Goal: Task Accomplishment & Management: Manage account settings

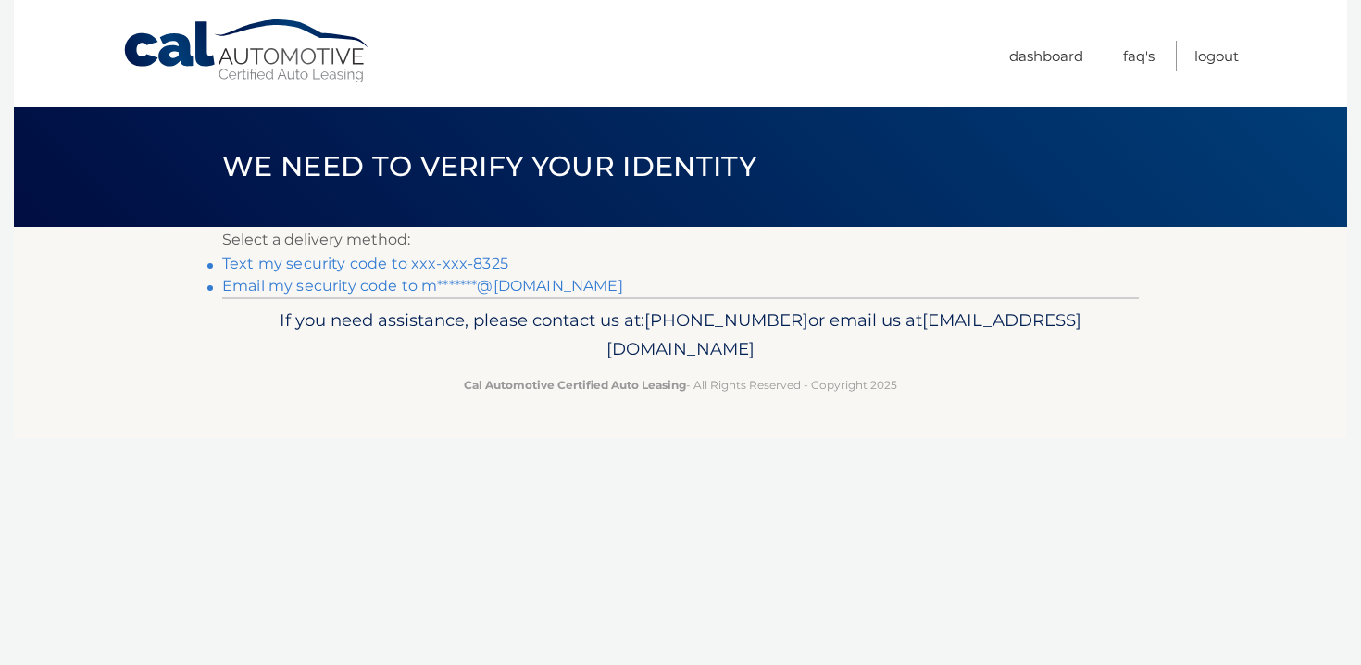
click at [464, 263] on link "Text my security code to xxx-xxx-8325" at bounding box center [365, 264] width 286 height 18
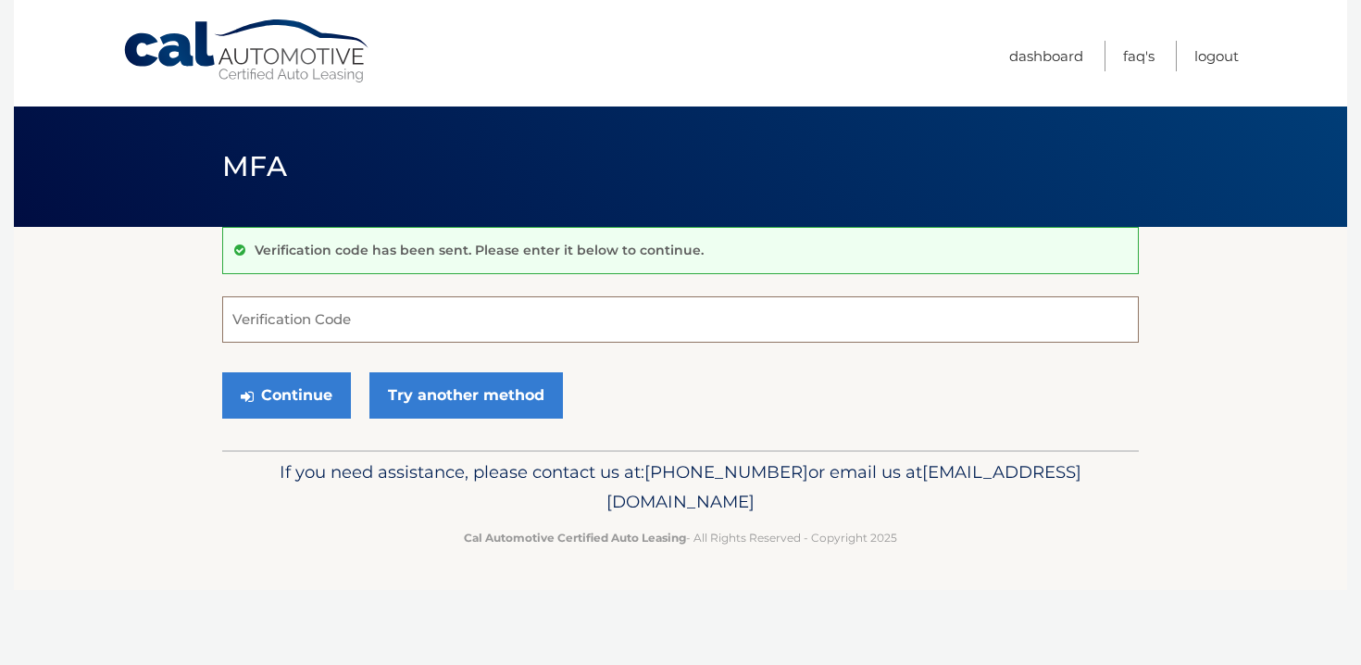
drag, startPoint x: 659, startPoint y: 11, endPoint x: 652, endPoint y: 317, distance: 305.7
click at [652, 317] on input "Verification Code" at bounding box center [680, 319] width 917 height 46
type input "045285"
click at [325, 402] on button "Continue" at bounding box center [286, 395] width 129 height 46
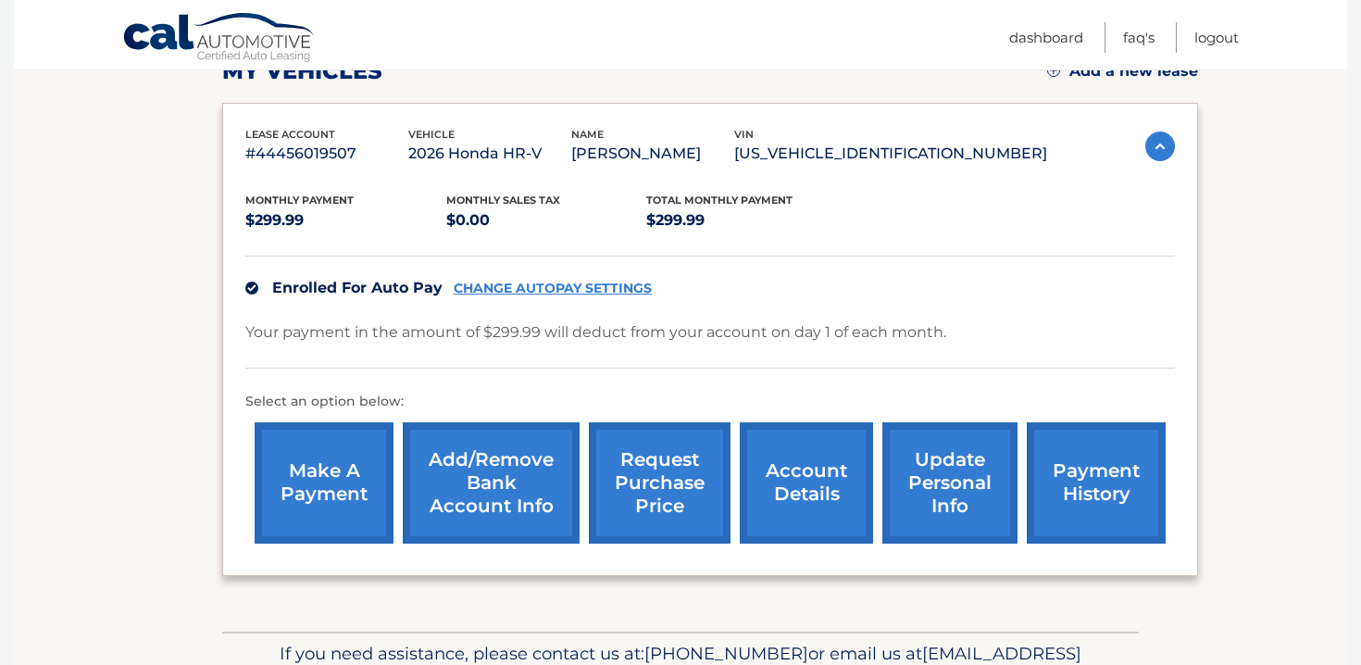
scroll to position [274, 0]
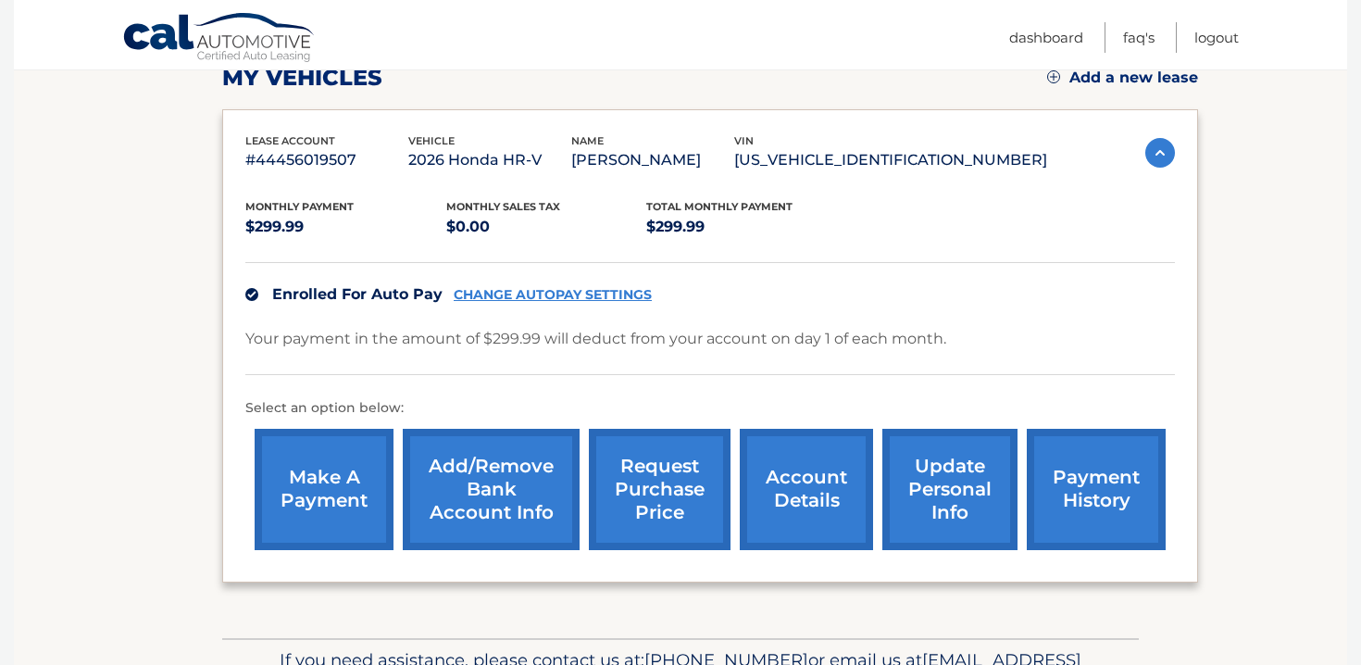
click at [1161, 155] on img at bounding box center [1161, 153] width 30 height 30
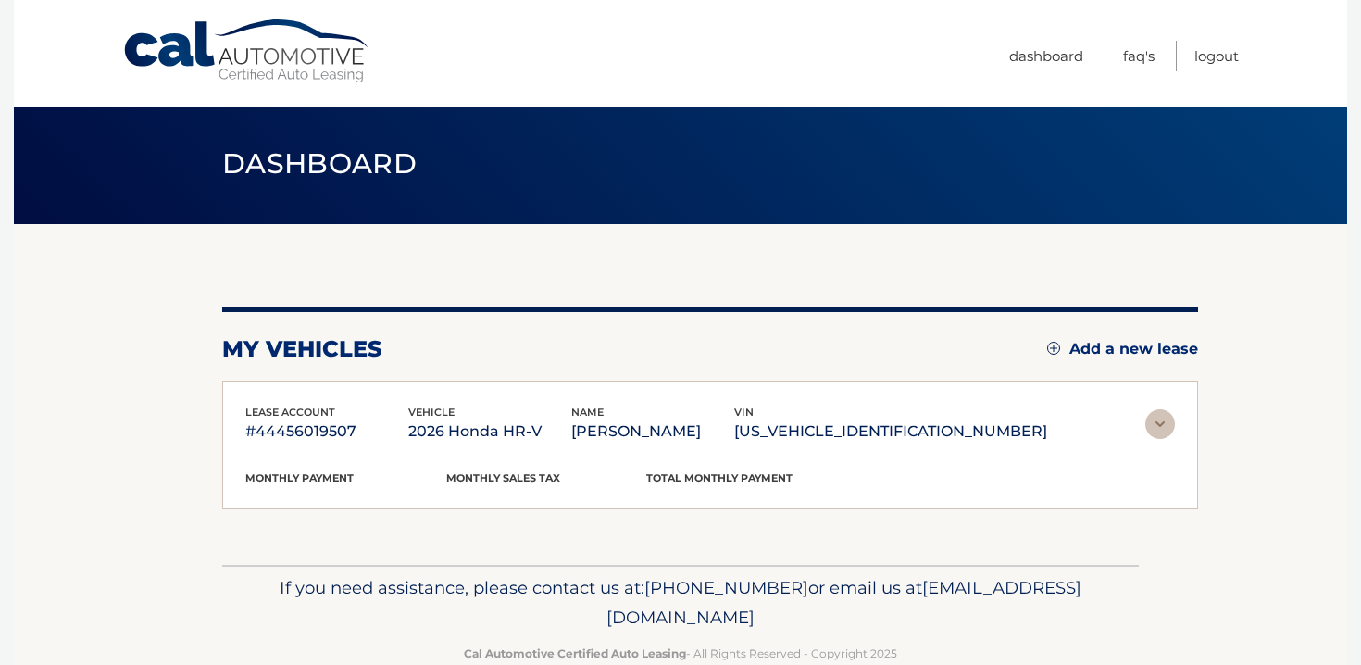
scroll to position [0, 0]
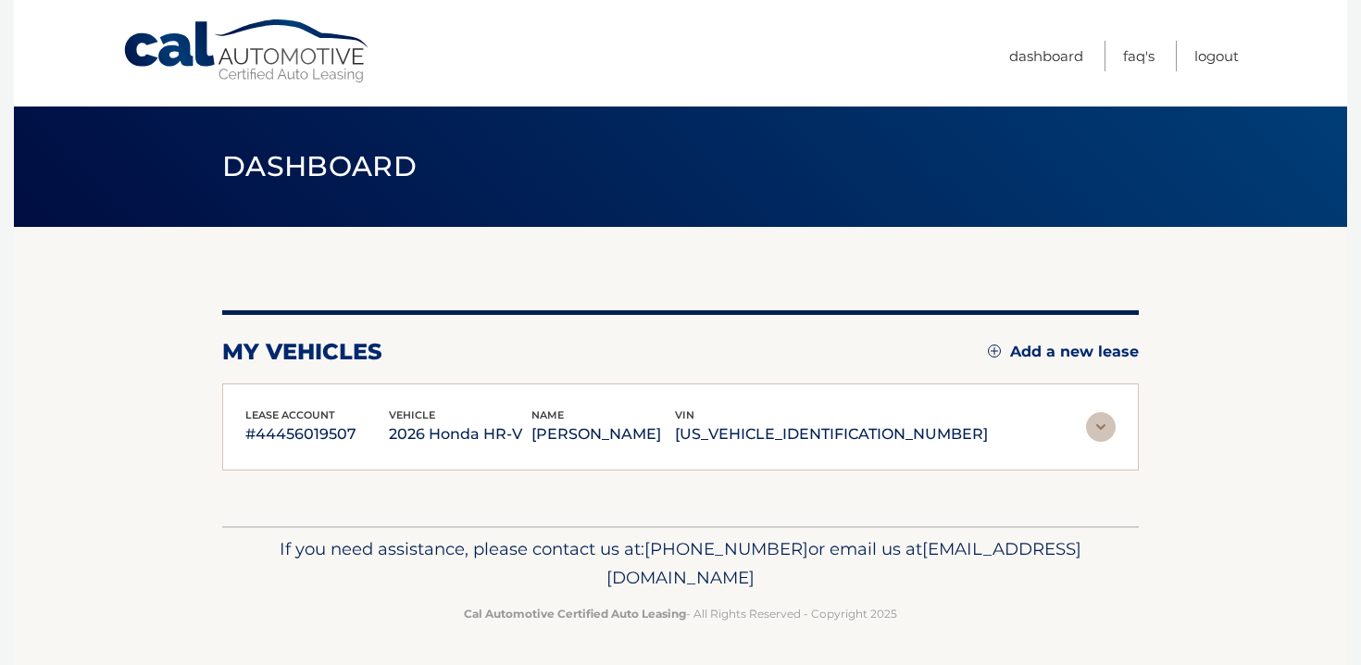
click at [1106, 433] on img at bounding box center [1101, 427] width 30 height 30
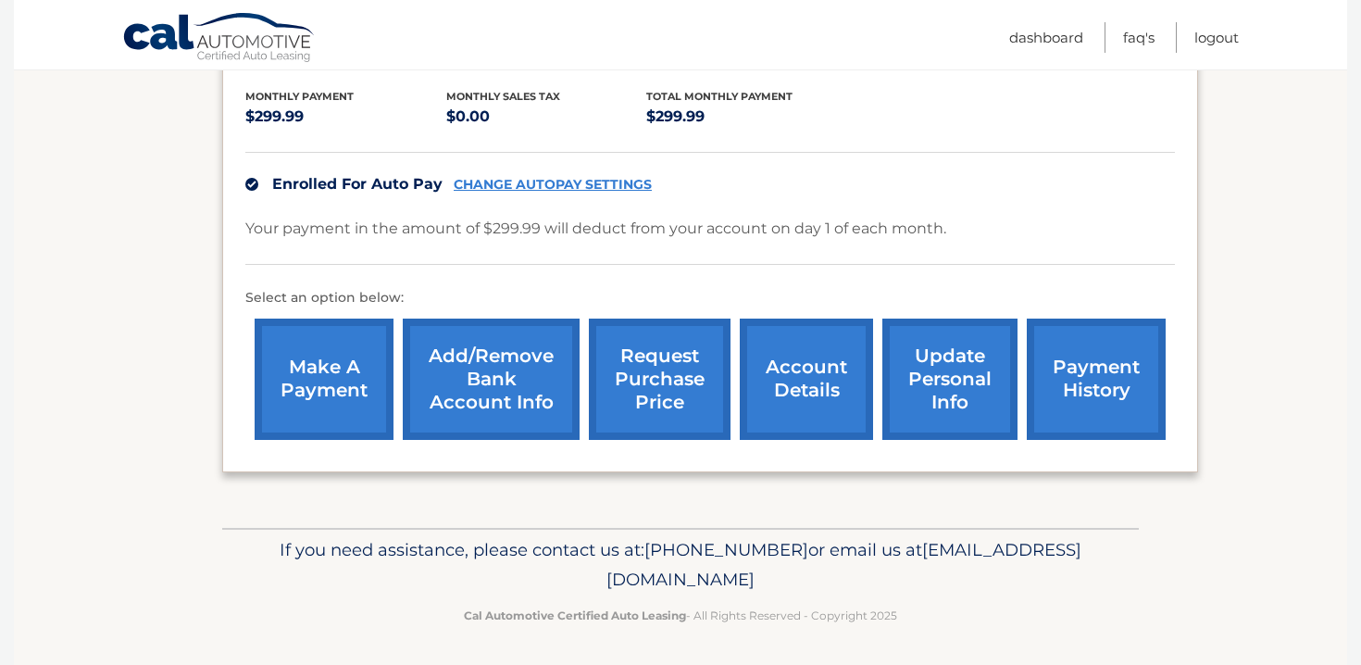
scroll to position [383, 0]
click at [320, 401] on link "make a payment" at bounding box center [324, 380] width 139 height 121
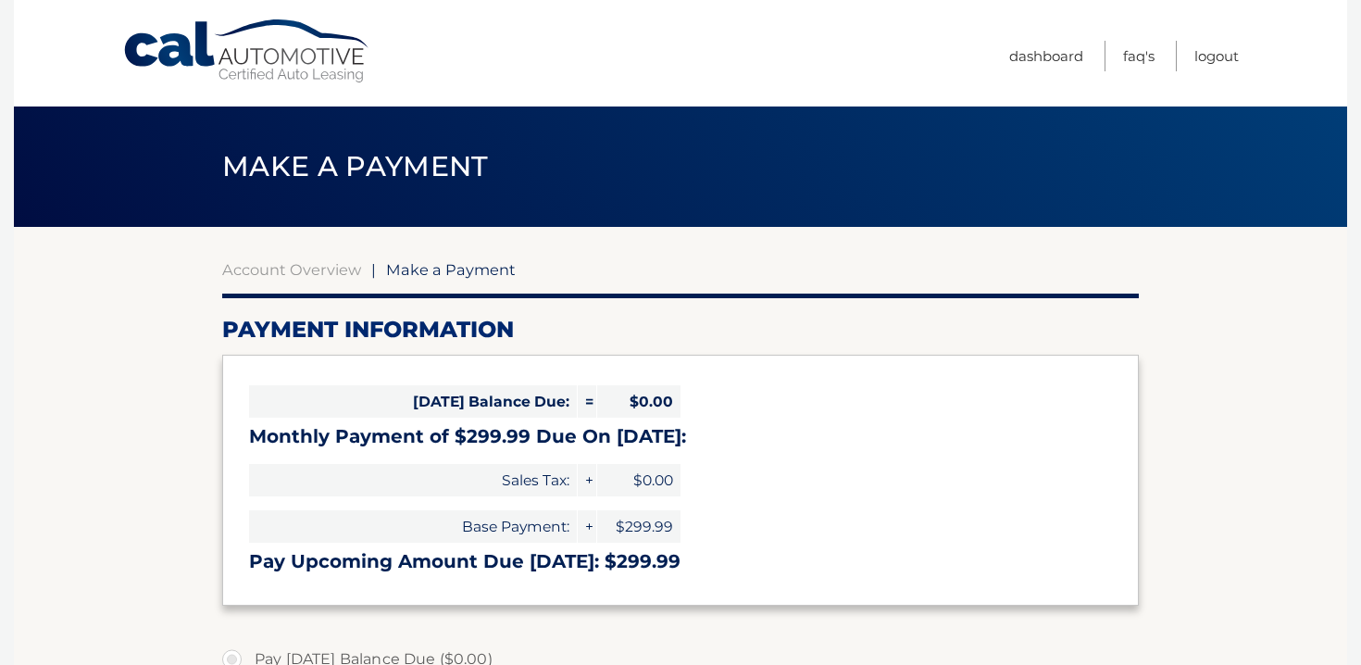
select select "YTZkNGZlOTUtMDUzYS00ZGI0LWIwMDktZjhiYTc5YjEyOTAx"
click at [246, 47] on link "Cal Automotive" at bounding box center [247, 52] width 250 height 66
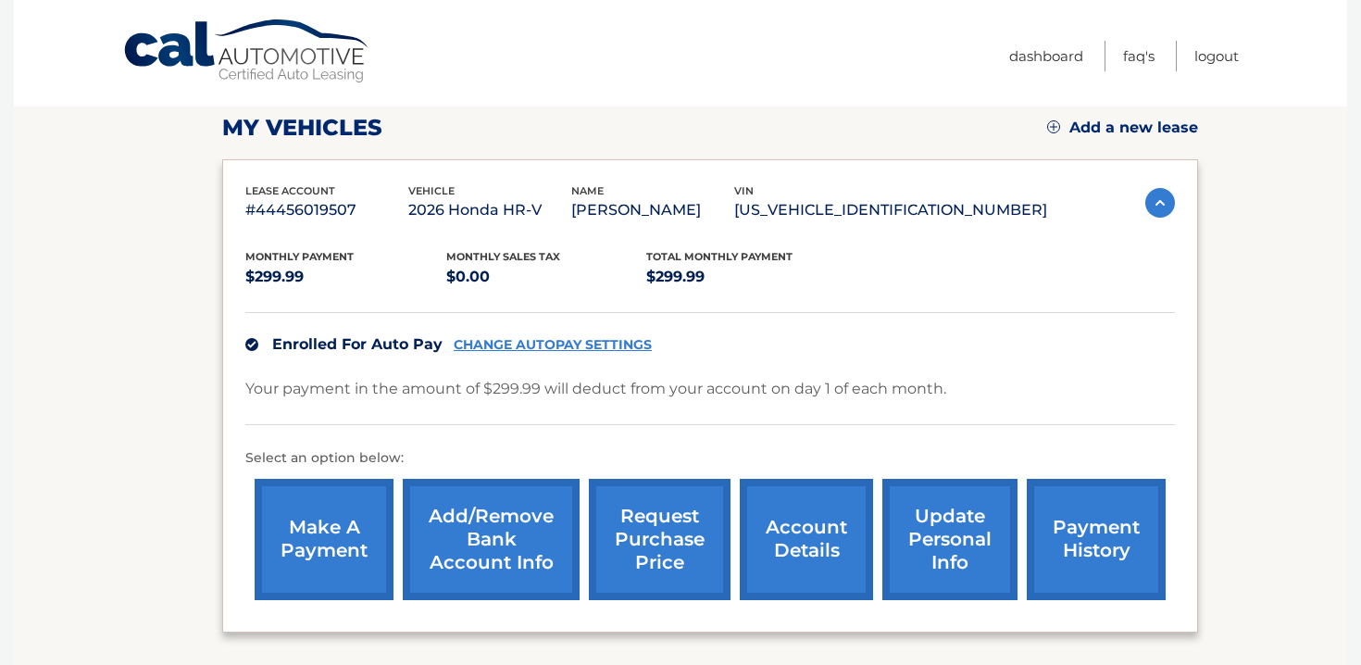
scroll to position [228, 0]
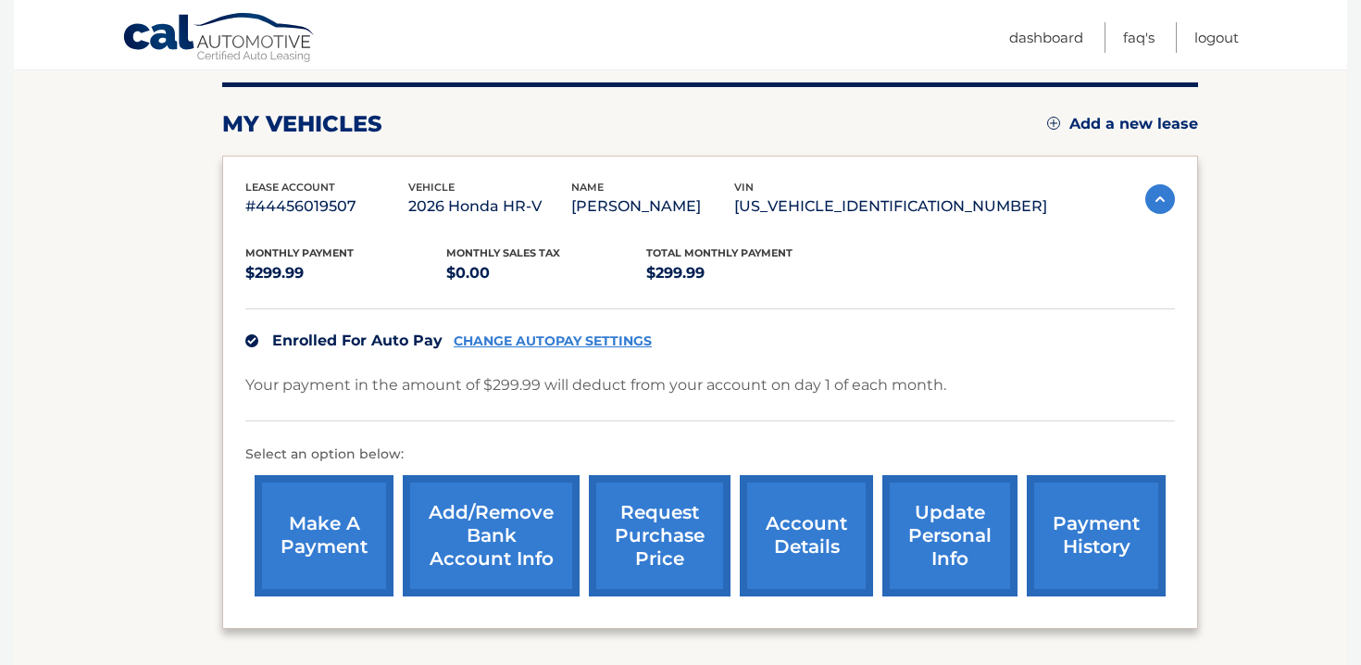
click at [1094, 538] on link "payment history" at bounding box center [1096, 535] width 139 height 121
